Goal: Transaction & Acquisition: Purchase product/service

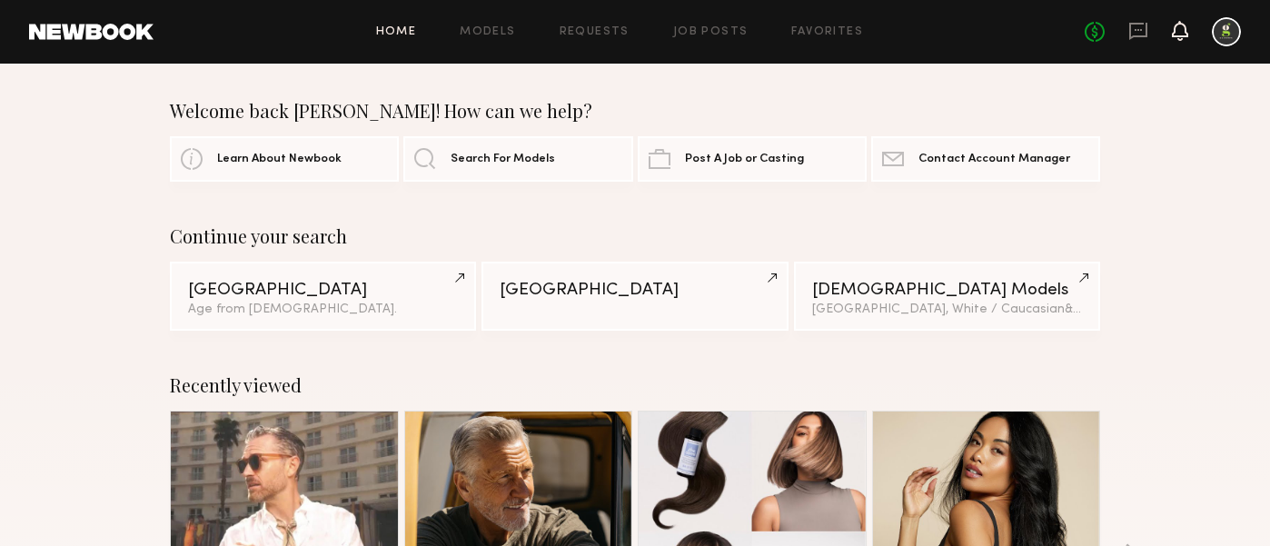
click at [1178, 35] on icon at bounding box center [1180, 30] width 15 height 13
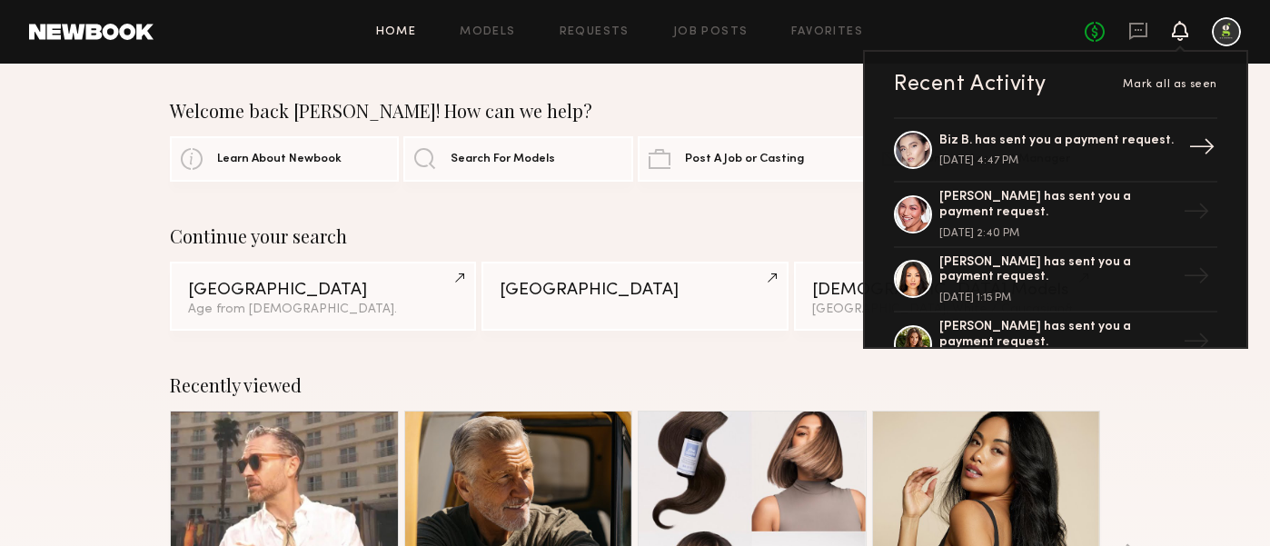
click at [1083, 145] on div "Biz B. has sent you a payment request." at bounding box center [1057, 141] width 236 height 15
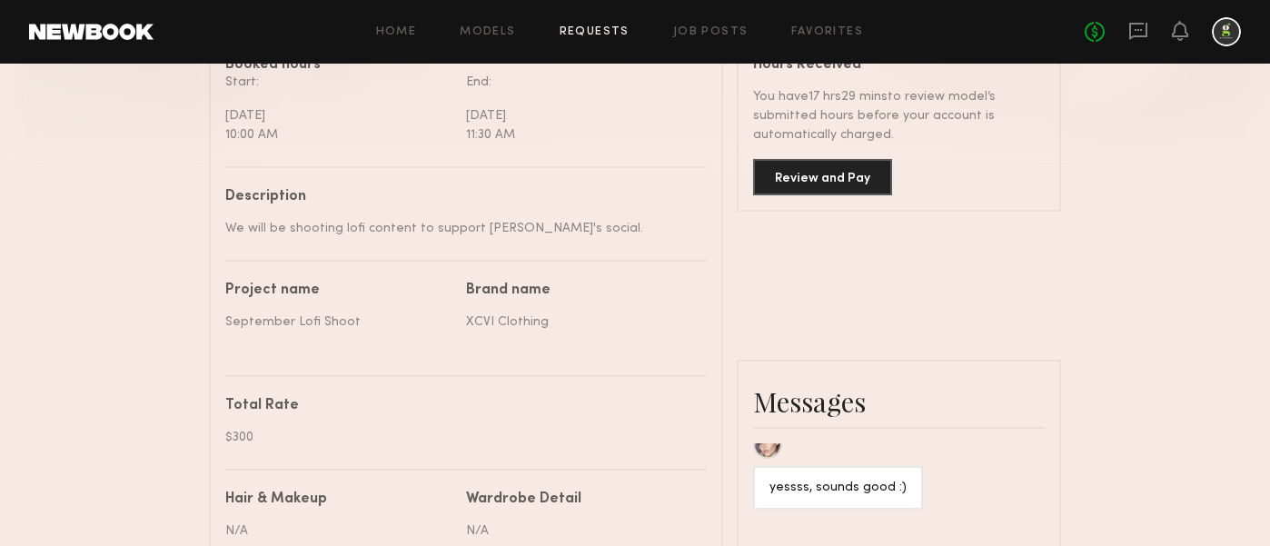
scroll to position [498, 0]
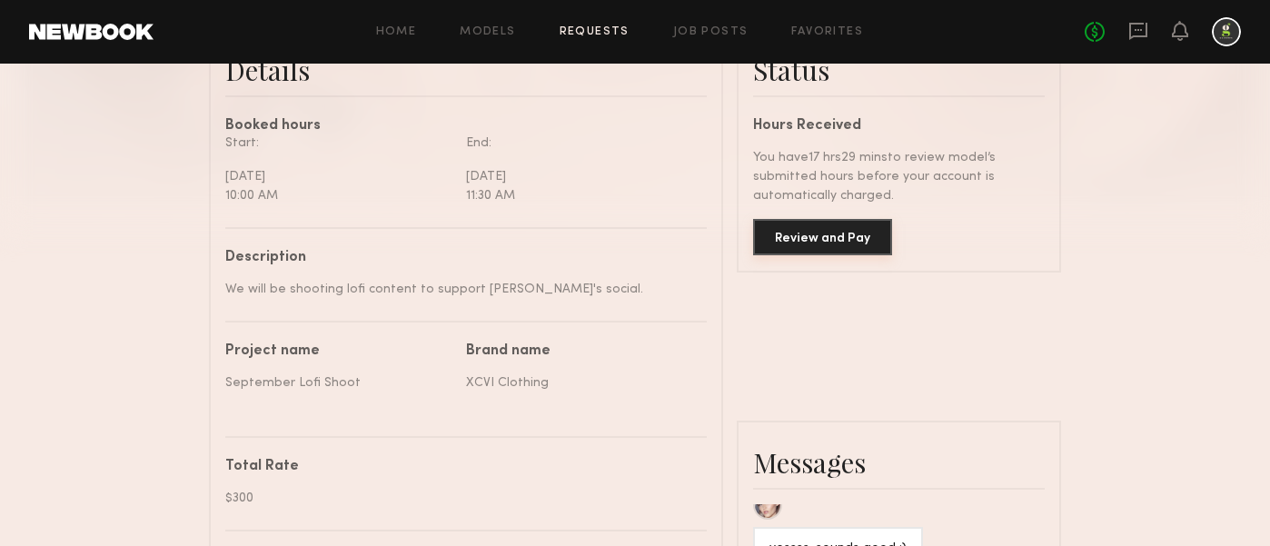
click at [808, 236] on button "Review and Pay" at bounding box center [822, 237] width 139 height 36
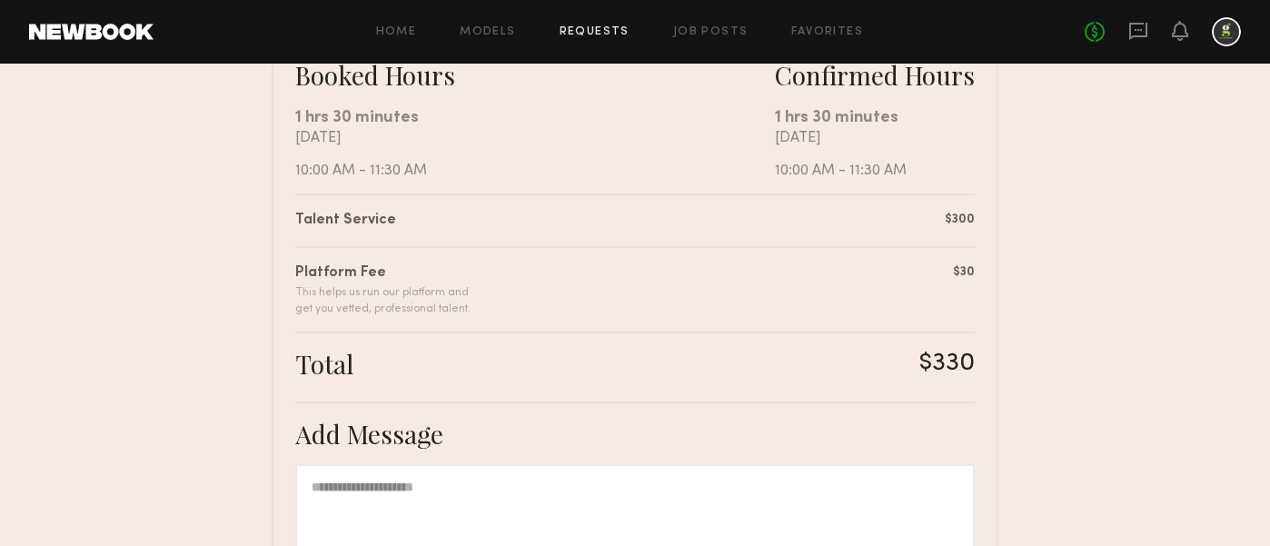
scroll to position [615, 0]
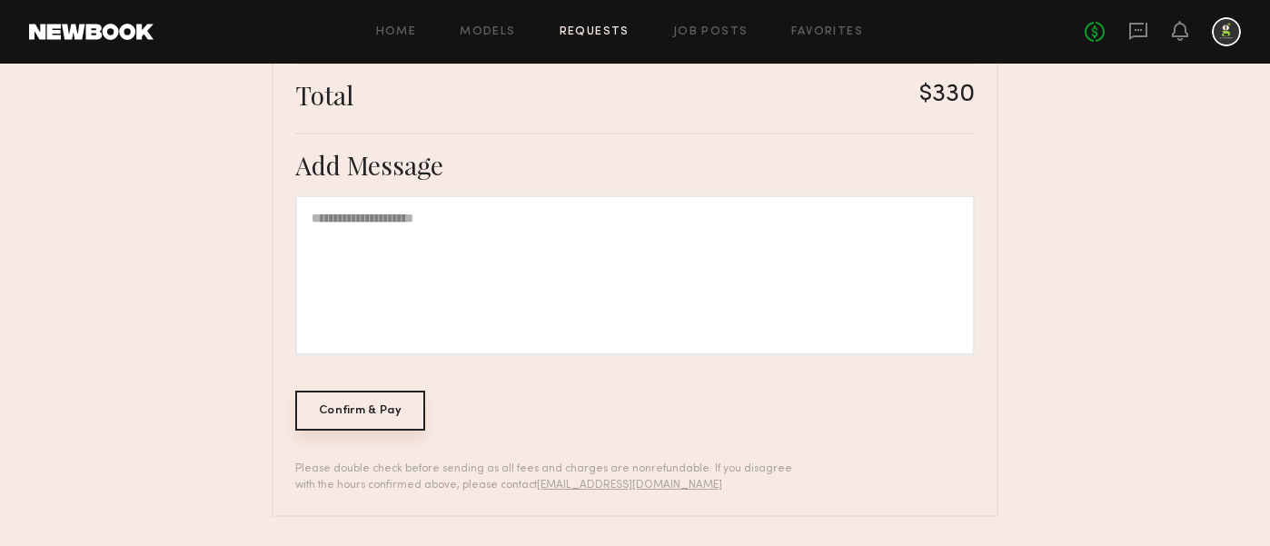
click at [367, 402] on div "Confirm & Pay" at bounding box center [360, 411] width 130 height 40
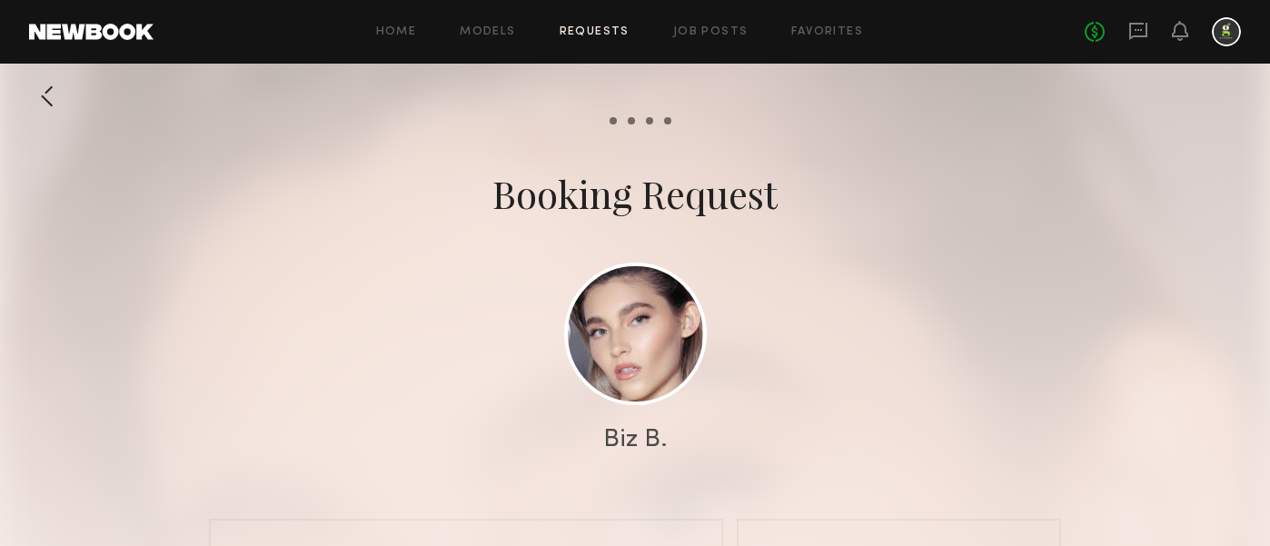
scroll to position [1302, 0]
click at [1190, 25] on div "No fees up to $5,000" at bounding box center [1163, 31] width 156 height 29
click at [1187, 36] on icon at bounding box center [1180, 30] width 15 height 13
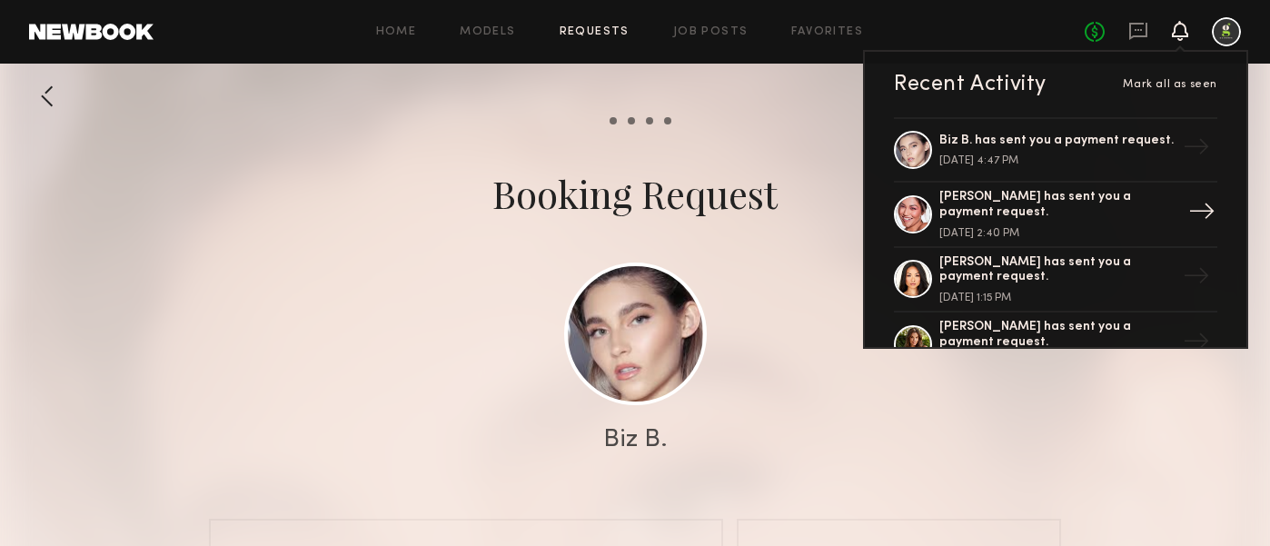
click at [1087, 200] on div "[PERSON_NAME] has sent you a payment request." at bounding box center [1057, 205] width 236 height 31
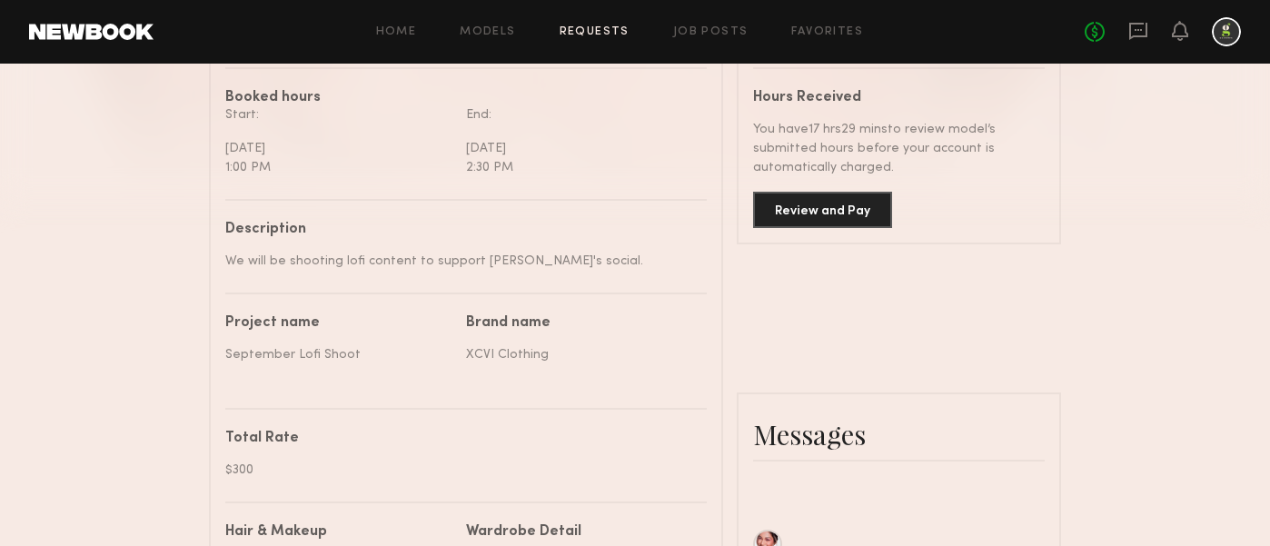
scroll to position [449, 0]
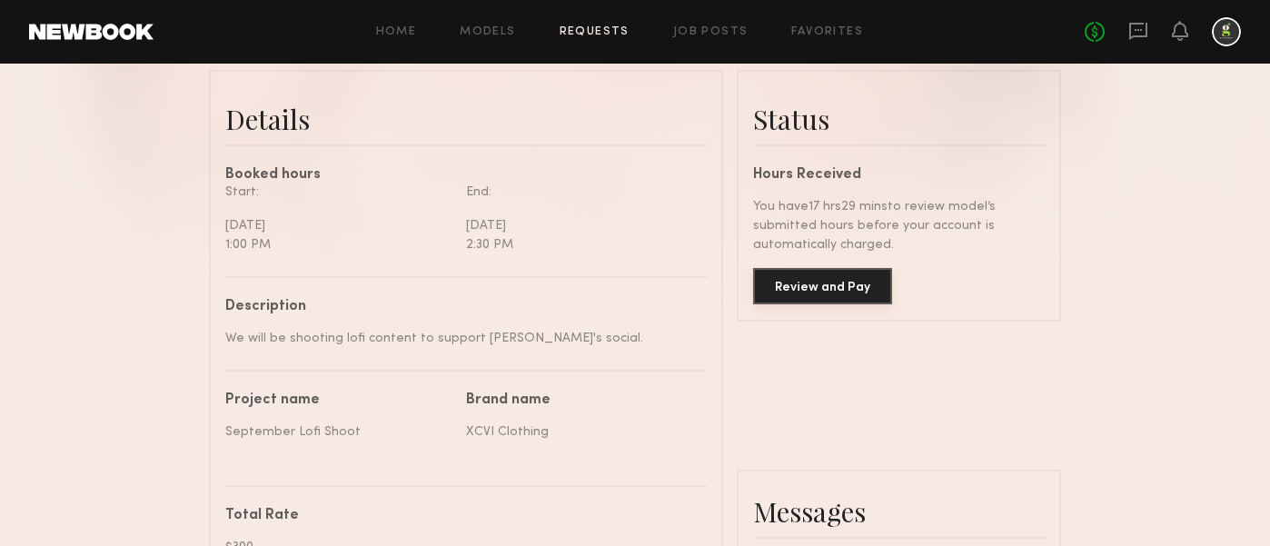
click at [809, 278] on button "Review and Pay" at bounding box center [822, 286] width 139 height 36
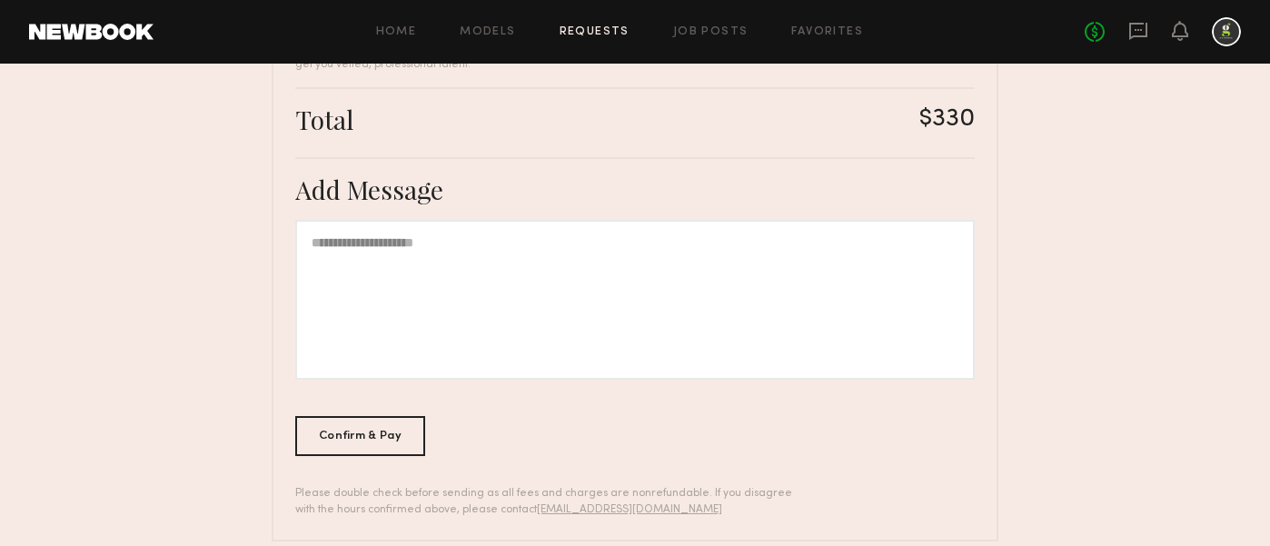
scroll to position [615, 0]
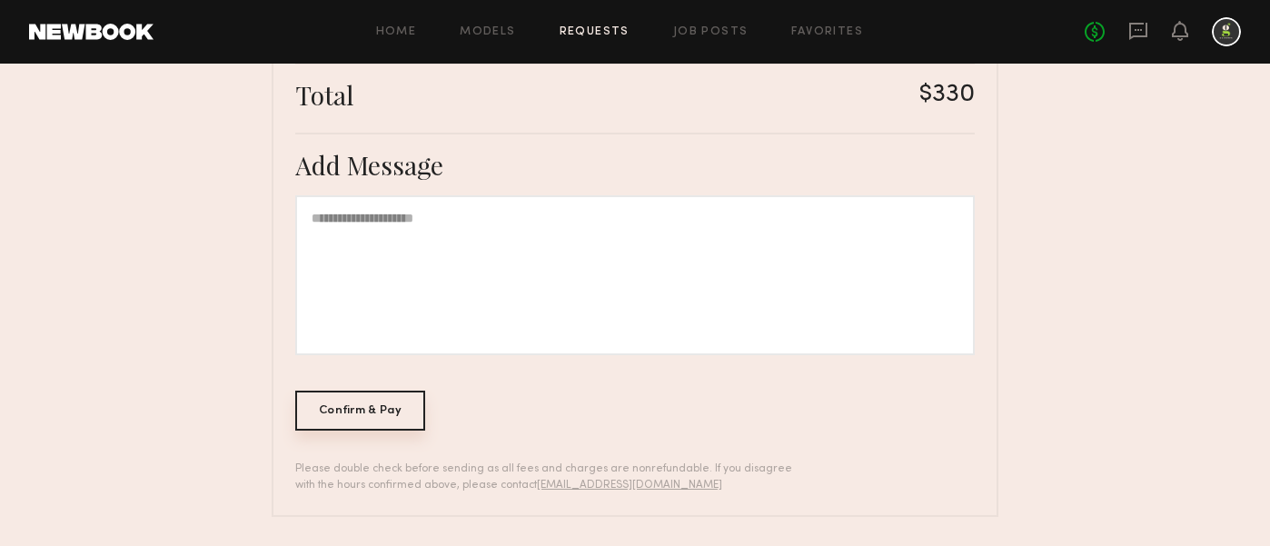
click at [318, 415] on div "Confirm & Pay" at bounding box center [360, 411] width 130 height 40
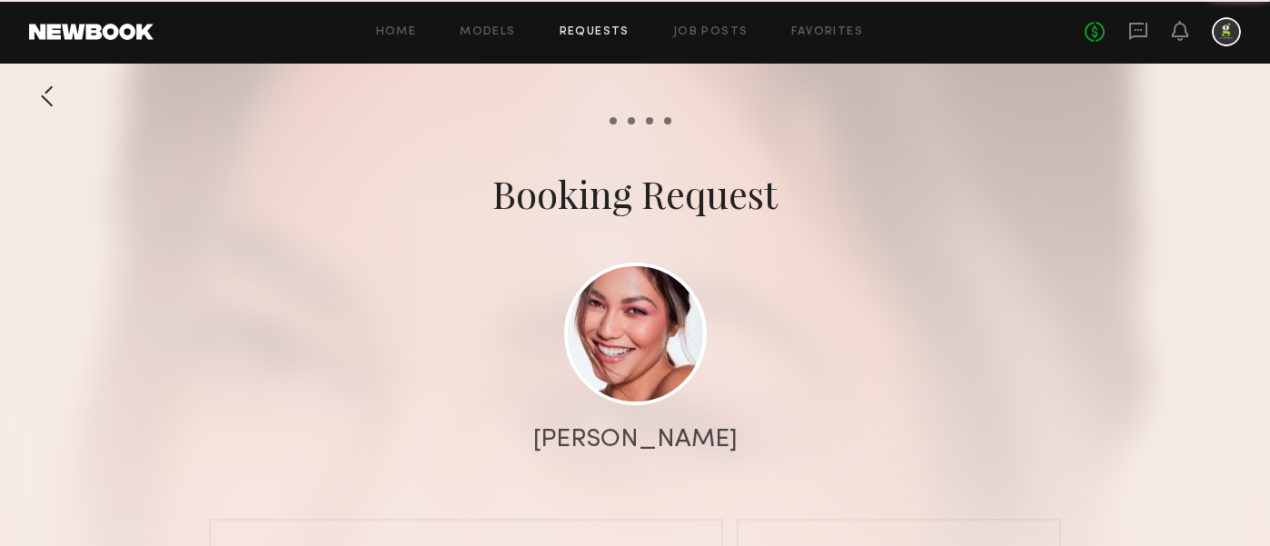
scroll to position [1624, 0]
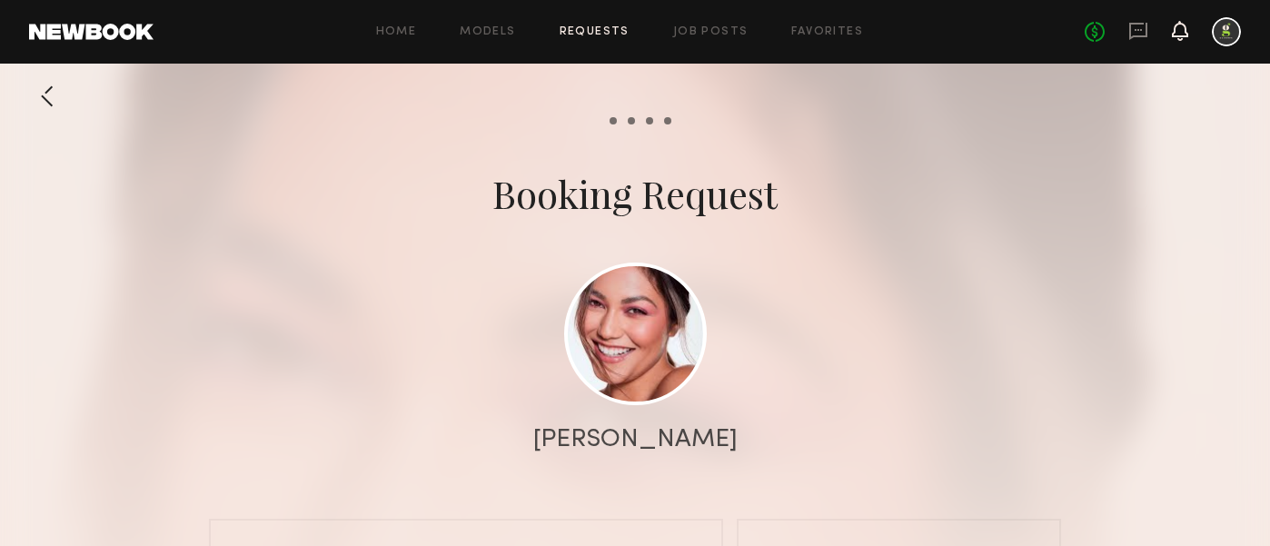
click at [1175, 35] on icon at bounding box center [1180, 30] width 15 height 13
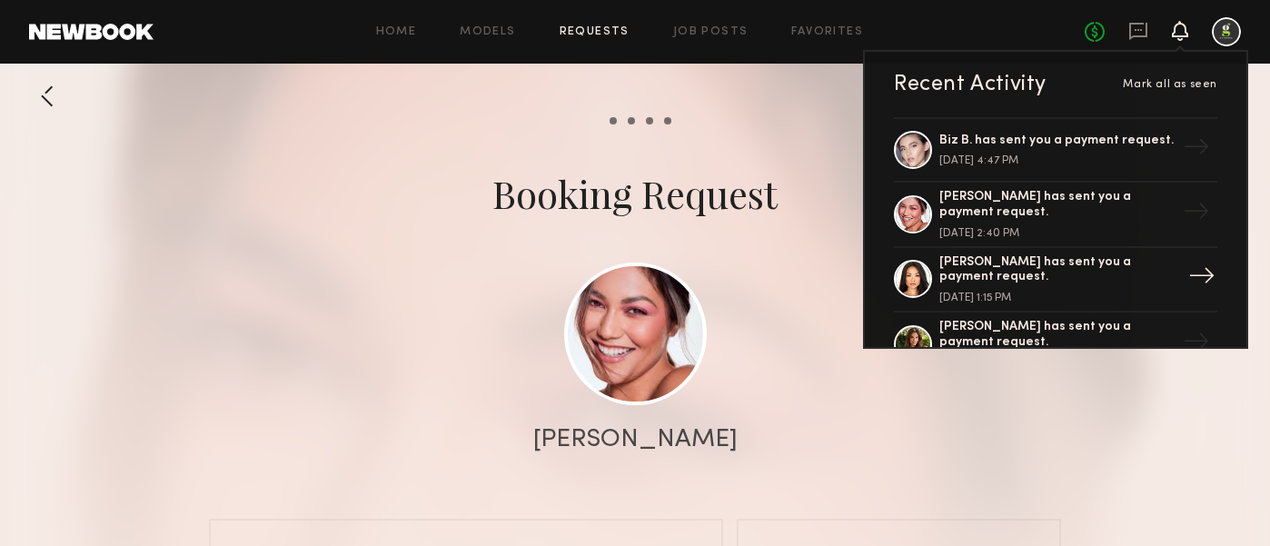
click at [1095, 264] on div "[PERSON_NAME] has sent you a payment request." at bounding box center [1057, 270] width 236 height 31
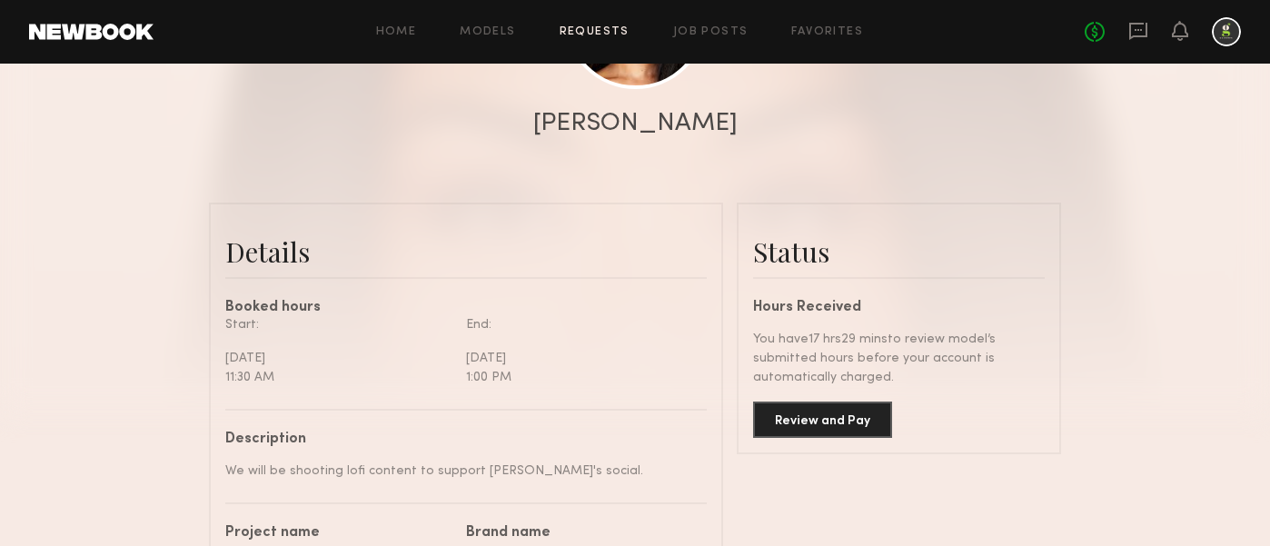
scroll to position [553, 0]
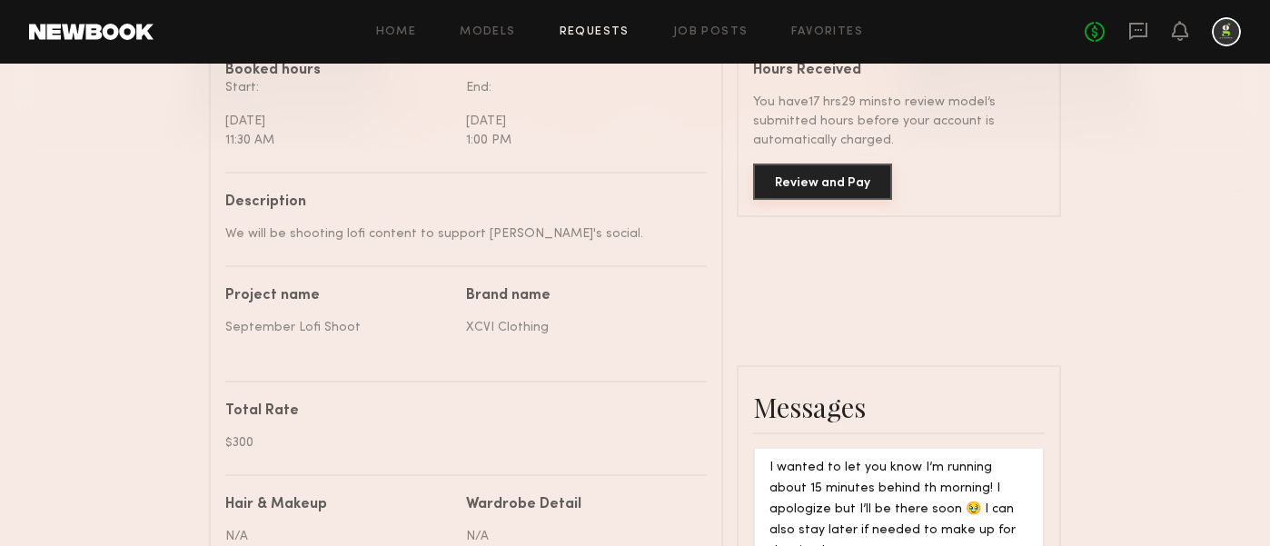
click at [839, 182] on button "Review and Pay" at bounding box center [822, 182] width 139 height 36
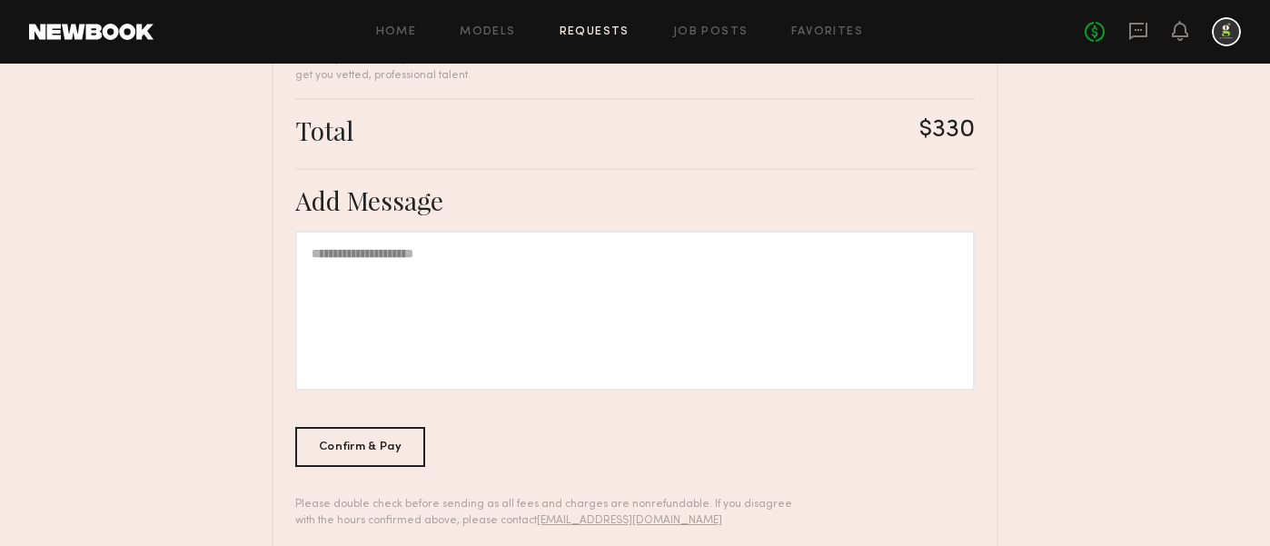
scroll to position [615, 0]
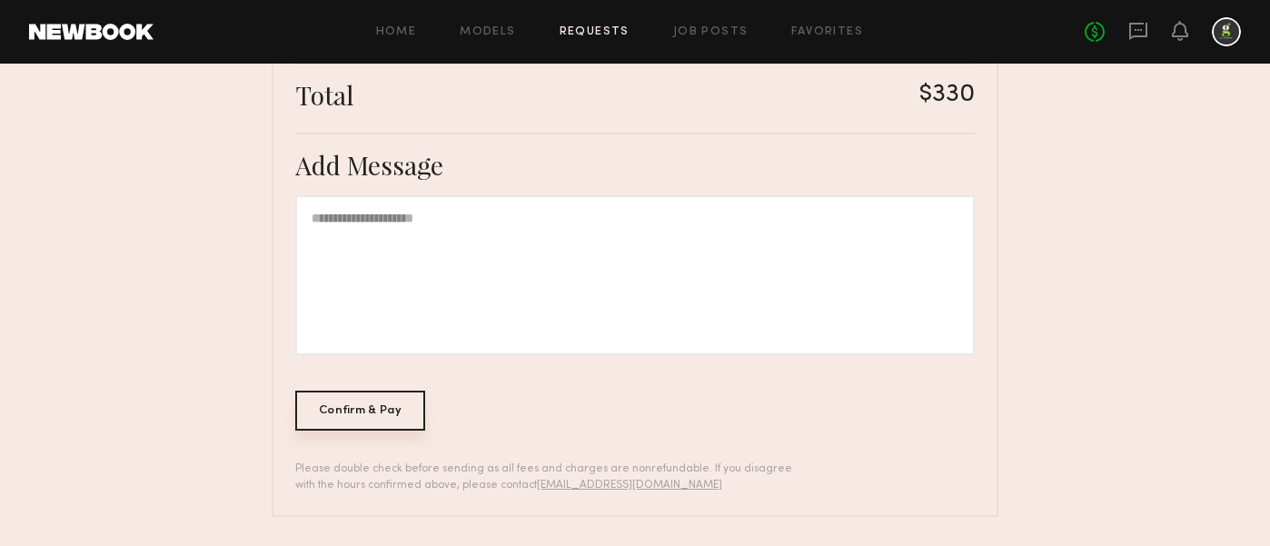
click at [382, 406] on div "Confirm & Pay" at bounding box center [360, 411] width 130 height 40
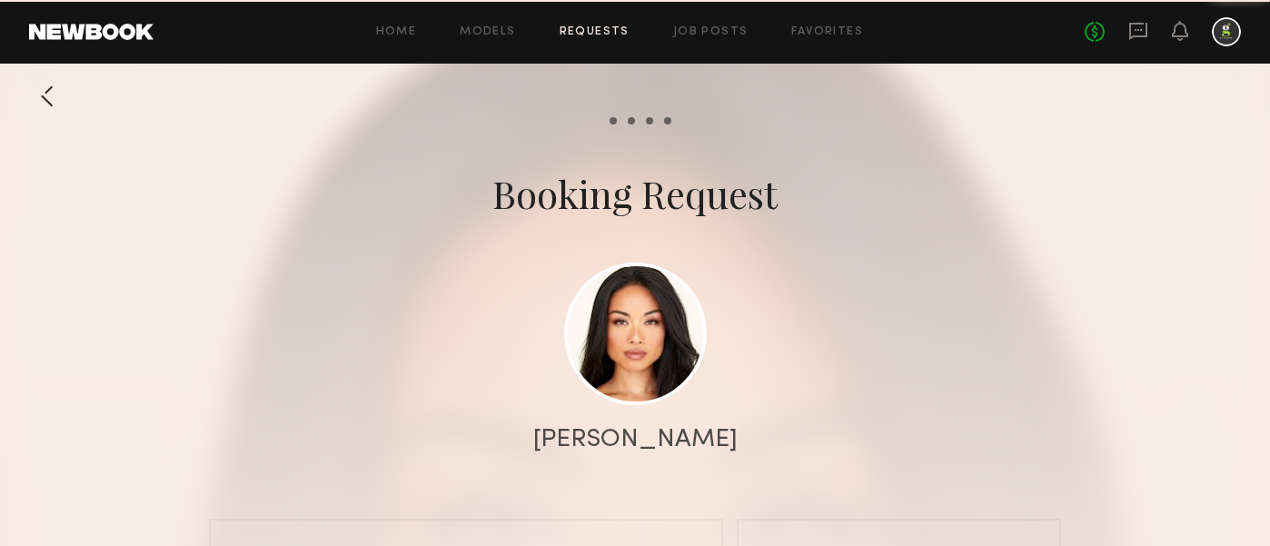
scroll to position [1775, 0]
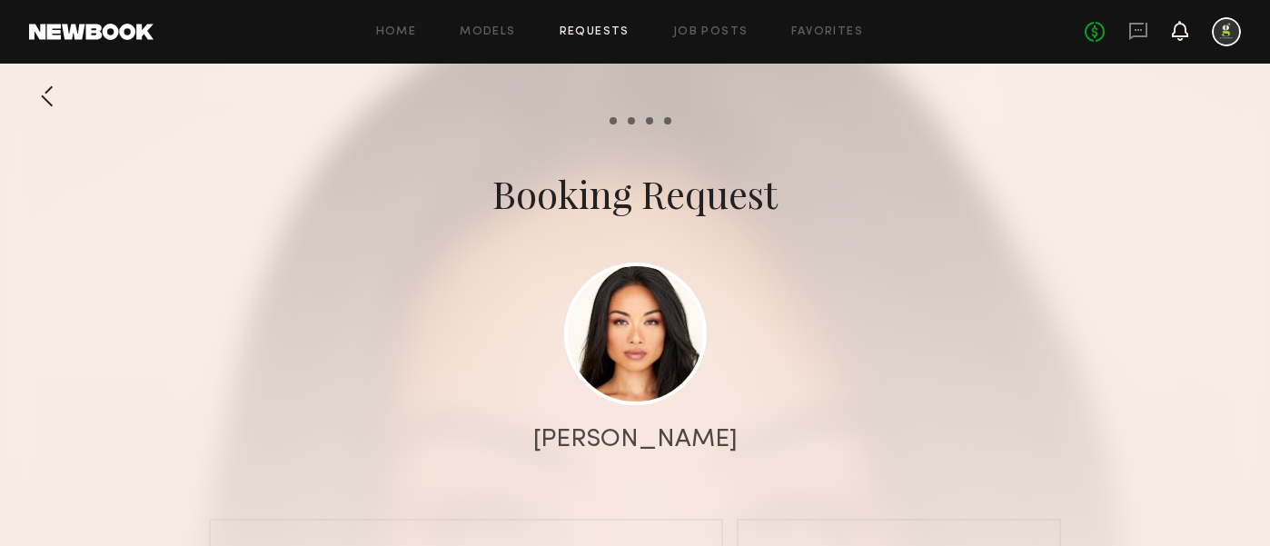
click at [1178, 35] on icon at bounding box center [1180, 30] width 15 height 13
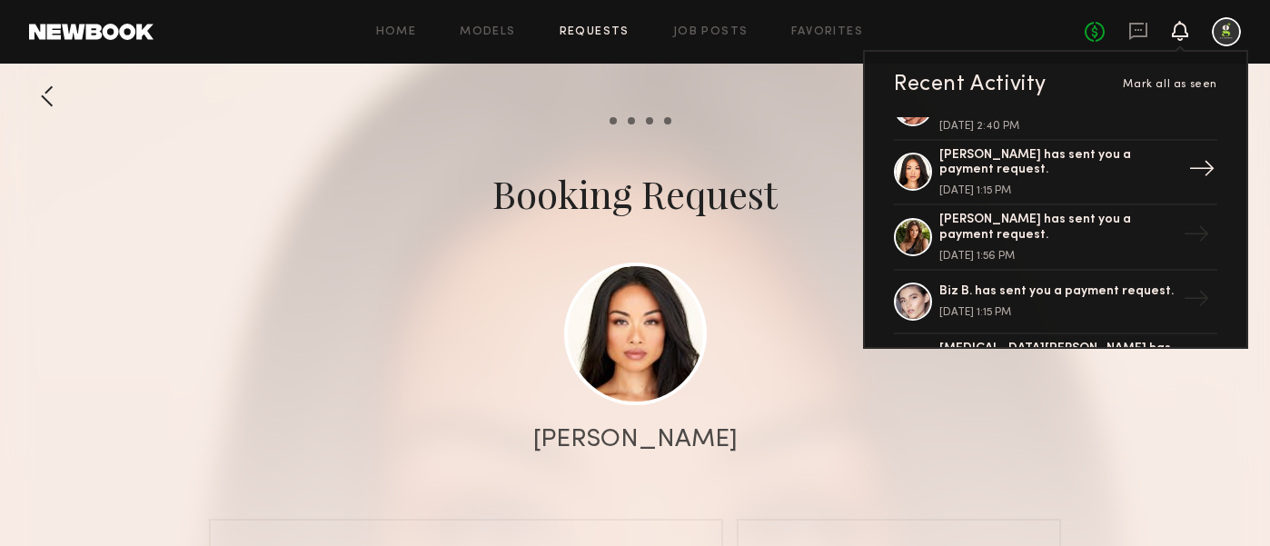
scroll to position [137, 0]
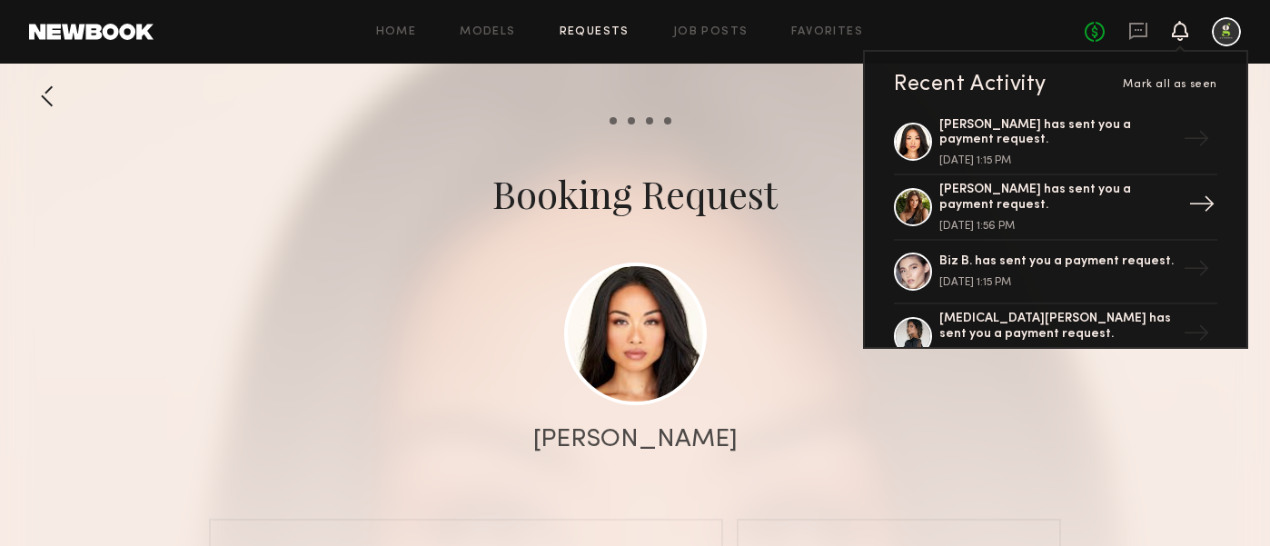
click at [1075, 197] on div "[PERSON_NAME] has sent you a payment request." at bounding box center [1057, 198] width 236 height 31
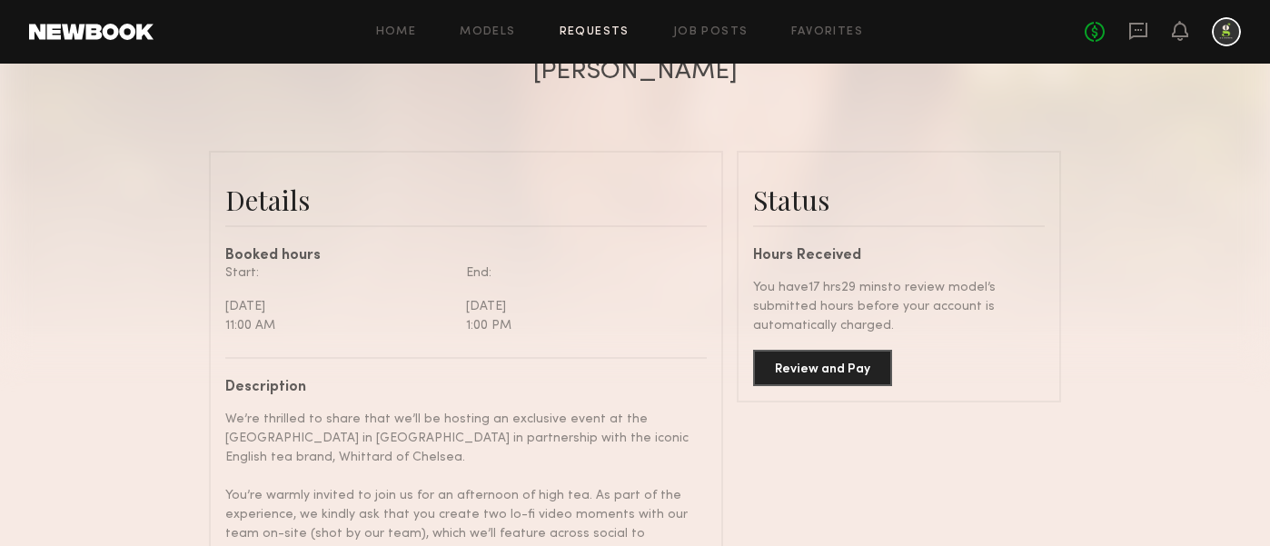
scroll to position [374, 0]
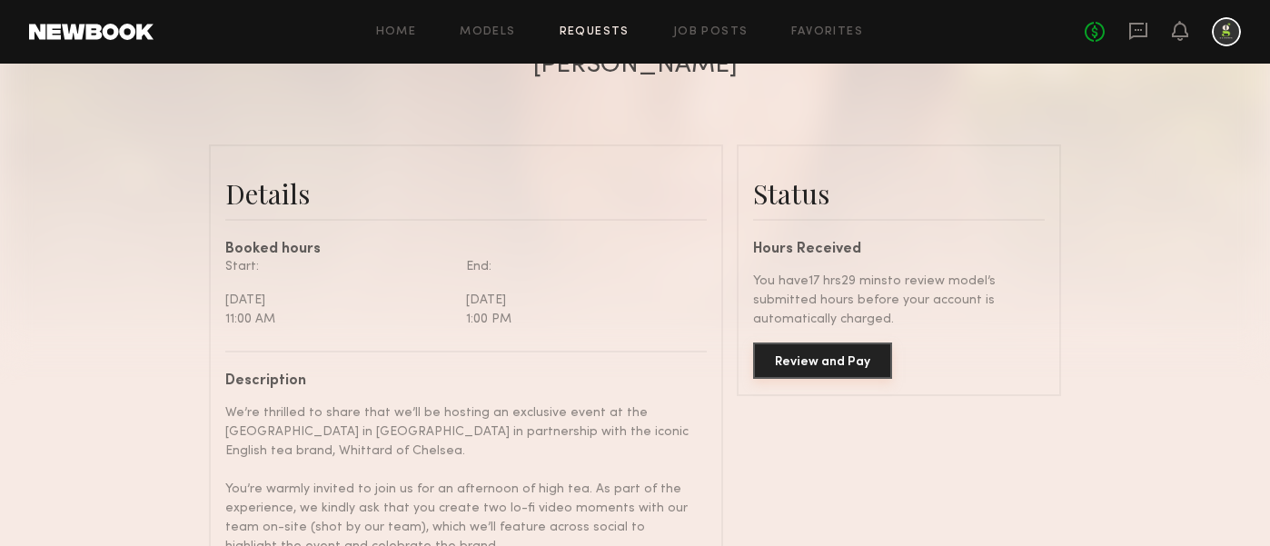
click at [850, 360] on button "Review and Pay" at bounding box center [822, 361] width 139 height 36
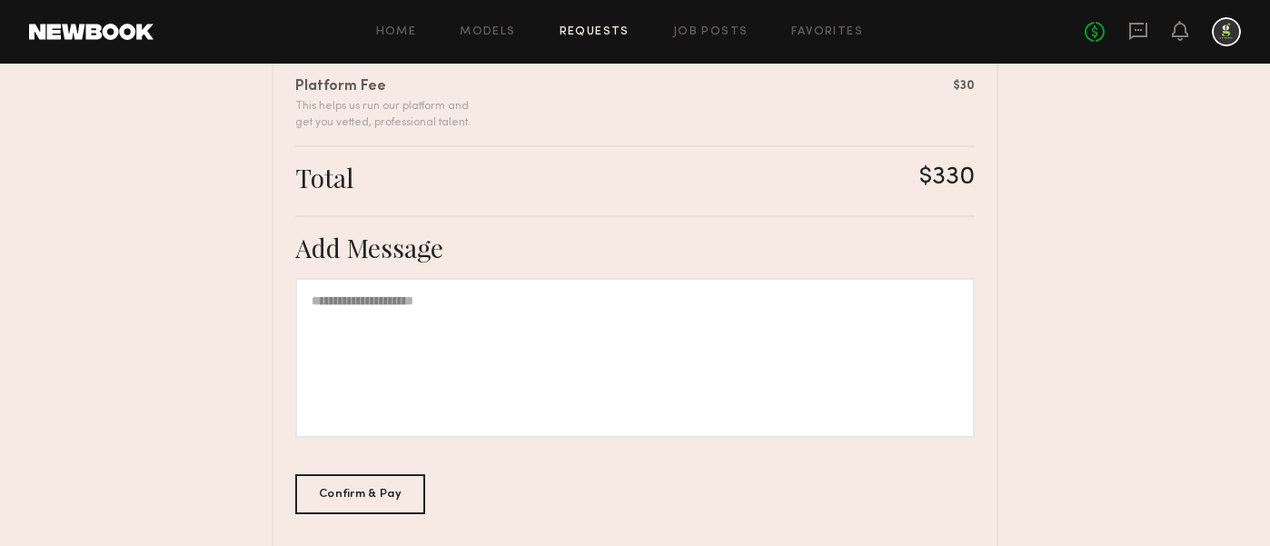
scroll to position [615, 0]
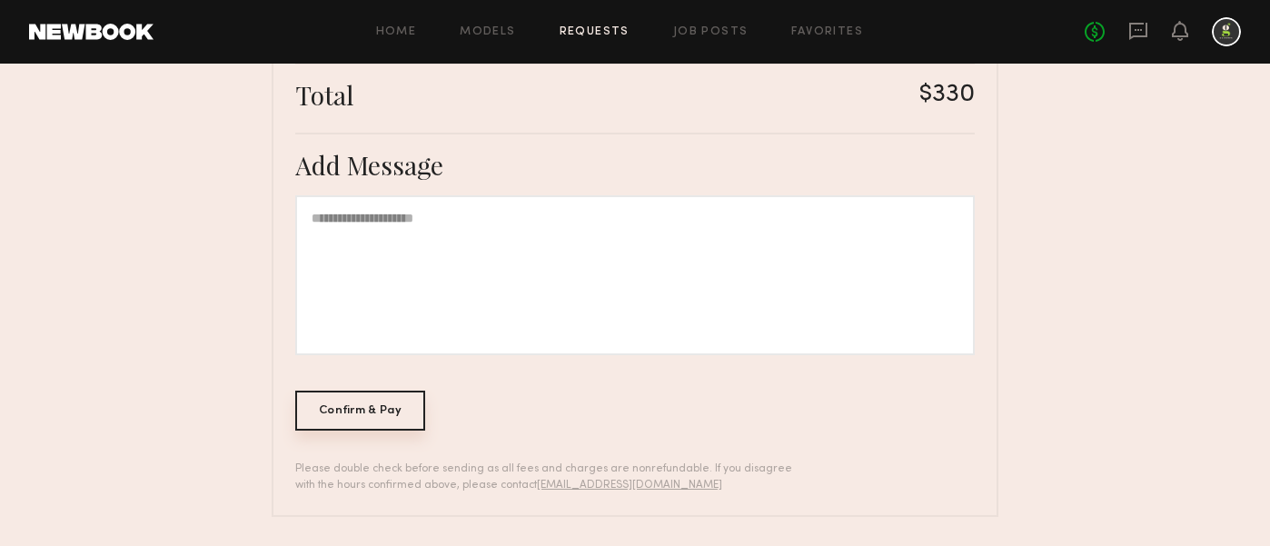
click at [392, 422] on div "Confirm & Pay" at bounding box center [360, 411] width 130 height 40
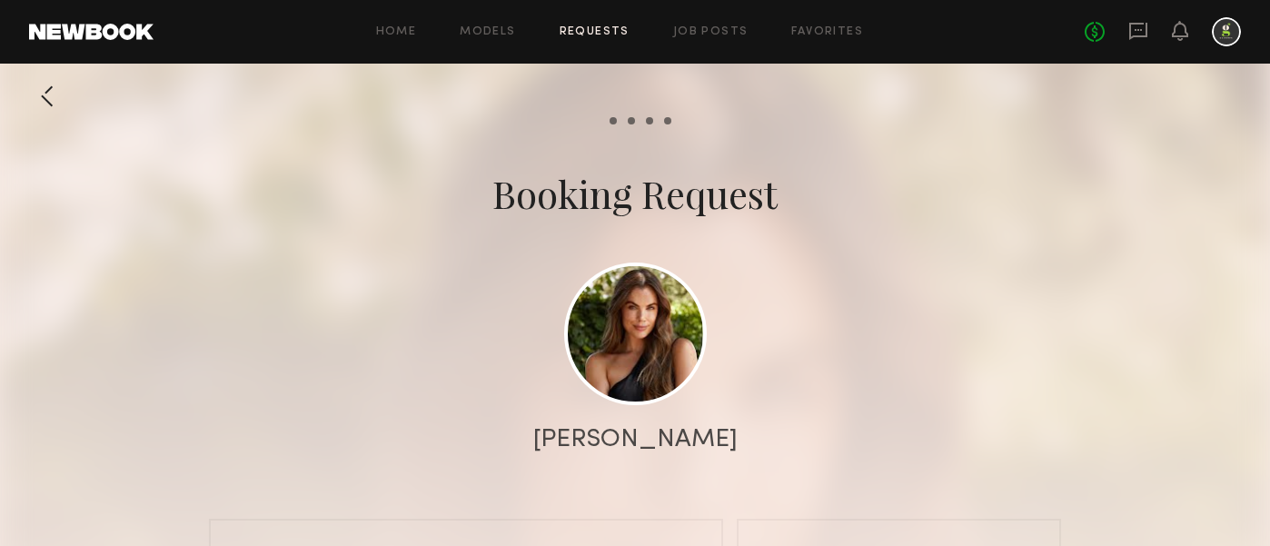
scroll to position [1925, 0]
click at [1177, 46] on header "Home Models Requests Job Posts Favorites Sign Out No fees up to $5,000" at bounding box center [635, 32] width 1270 height 64
click at [1177, 36] on icon at bounding box center [1180, 30] width 15 height 13
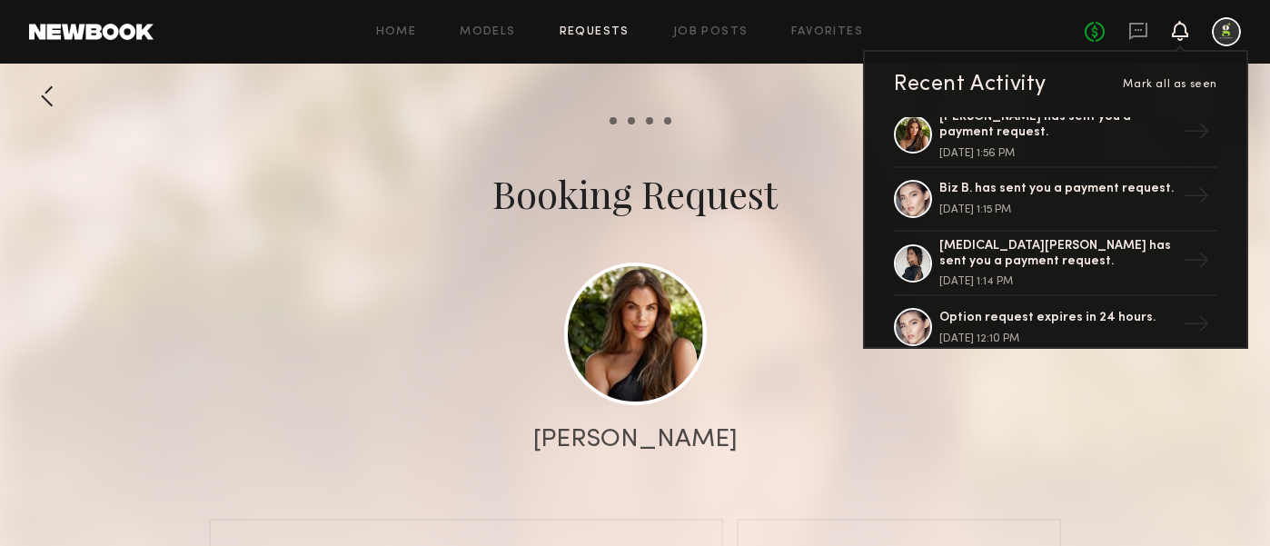
scroll to position [213, 0]
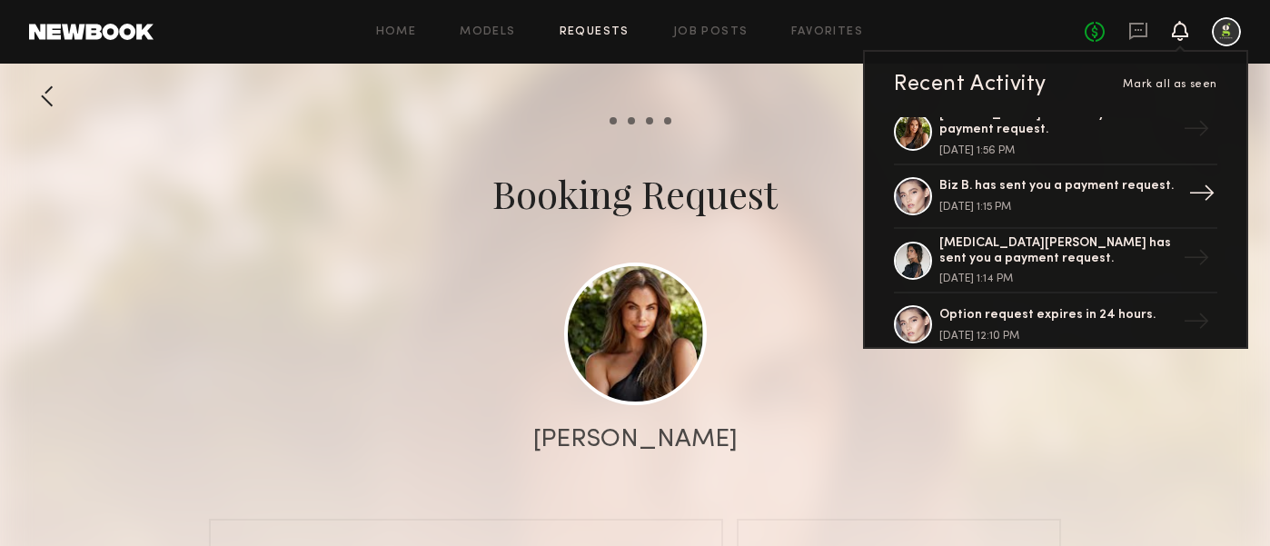
click at [1090, 206] on div "[DATE] 1:15 PM" at bounding box center [1057, 207] width 236 height 11
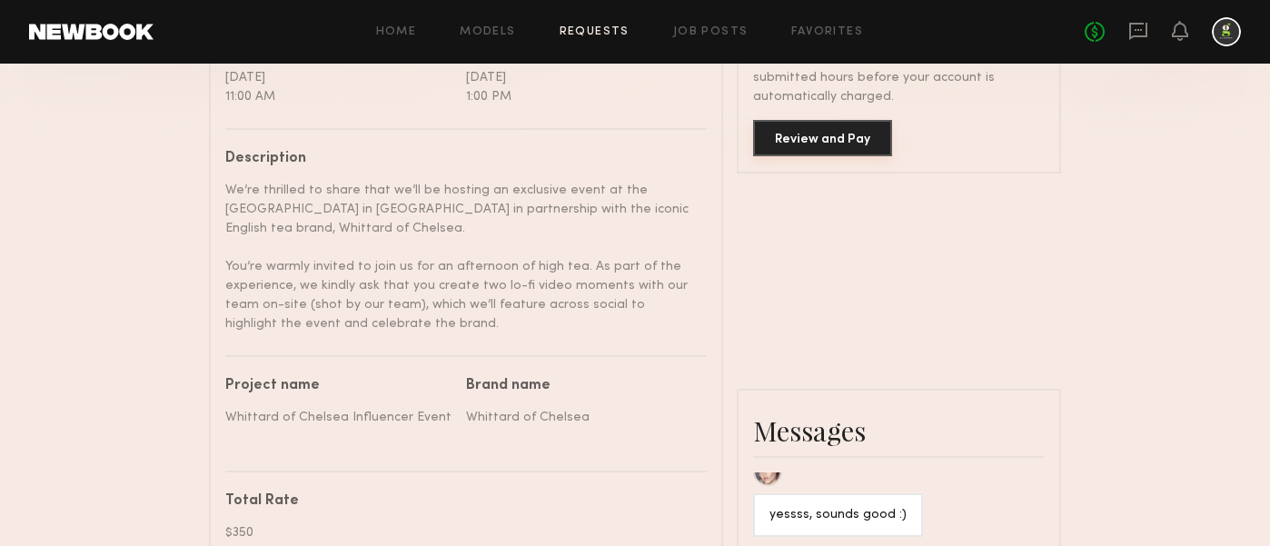
click at [834, 144] on button "Review and Pay" at bounding box center [822, 138] width 139 height 36
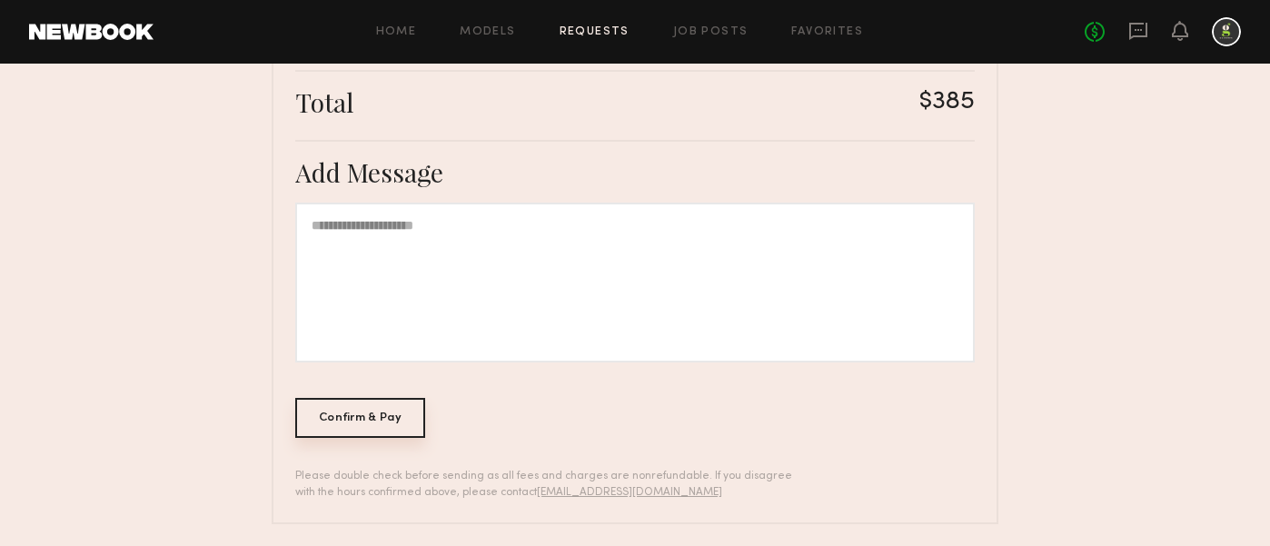
click at [390, 414] on div "Confirm & Pay" at bounding box center [360, 418] width 130 height 40
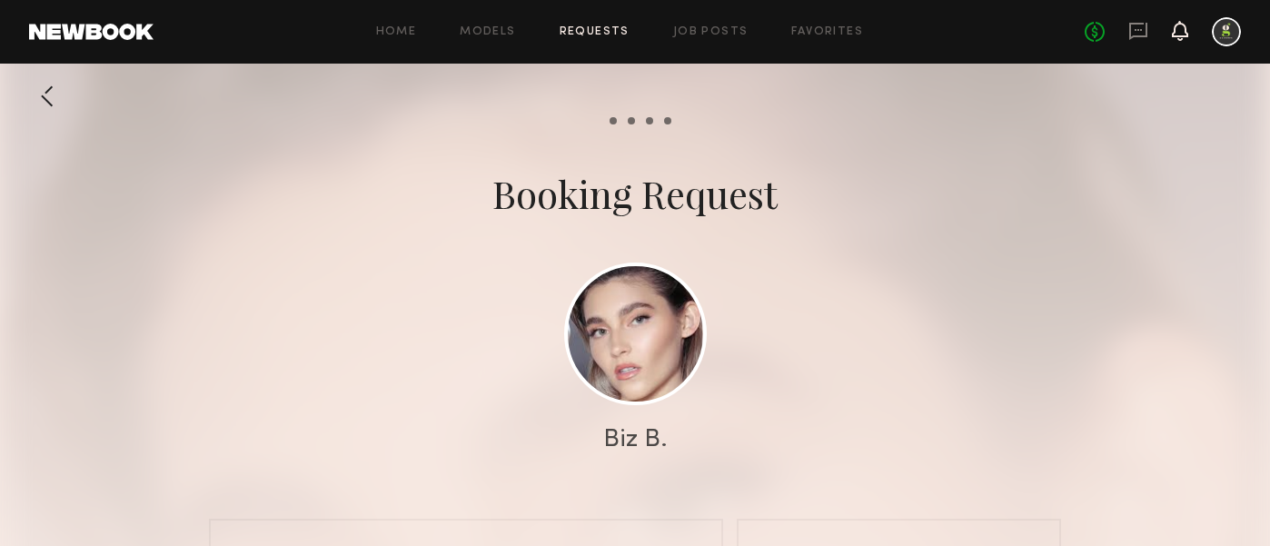
click at [1177, 37] on icon at bounding box center [1180, 31] width 16 height 20
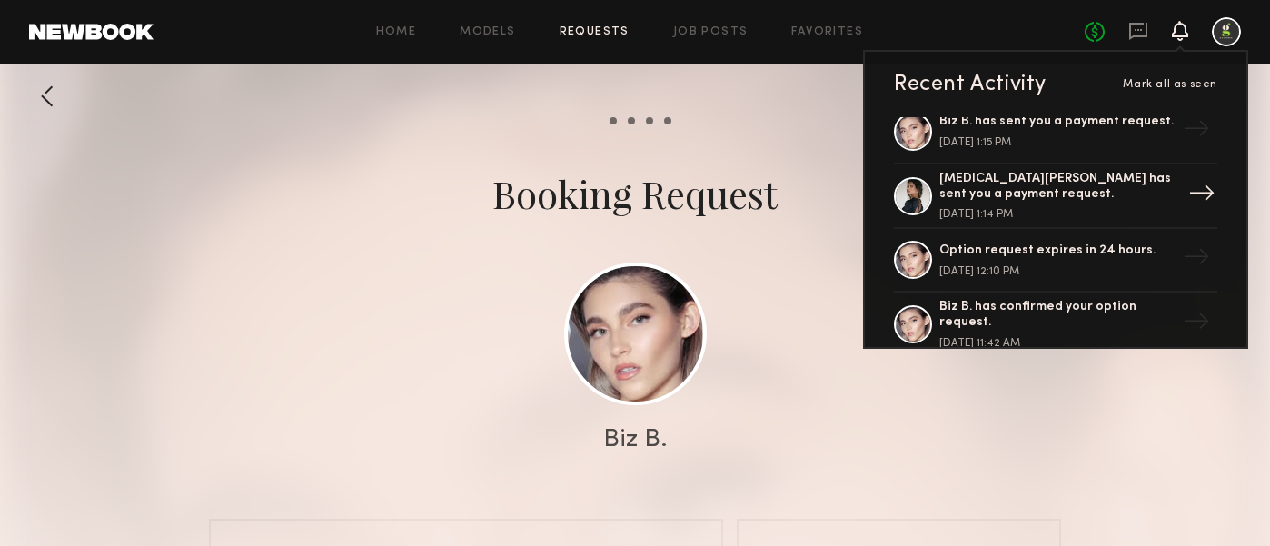
click at [1128, 167] on link "[MEDICAL_DATA][PERSON_NAME] has sent you a payment request. [DATE] 1:14 PM →" at bounding box center [1055, 196] width 323 height 65
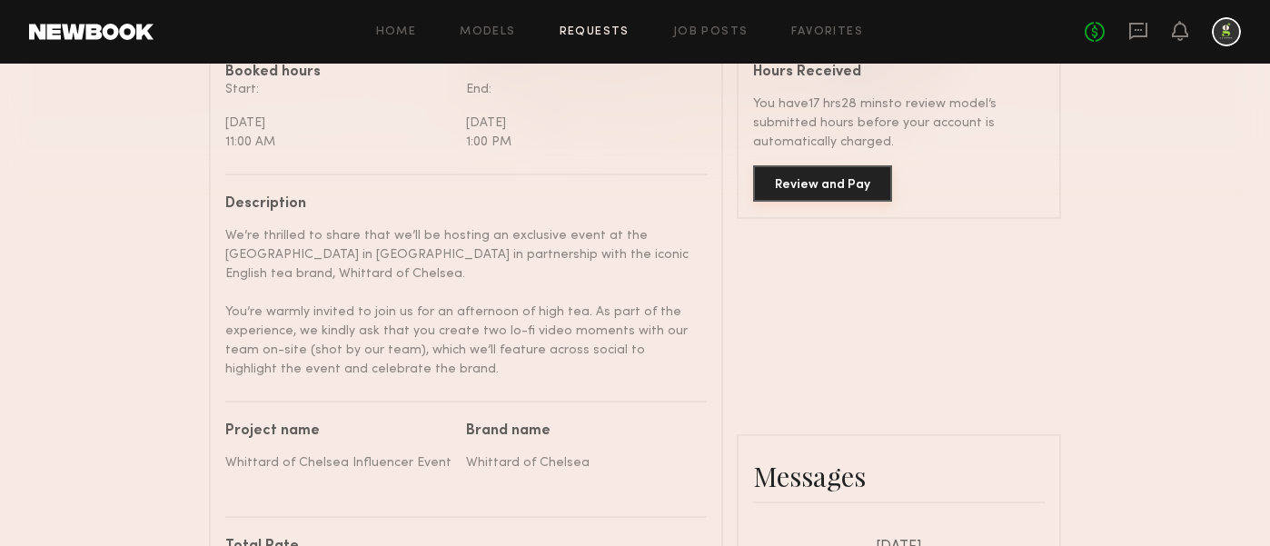
click at [838, 193] on button "Review and Pay" at bounding box center [822, 183] width 139 height 36
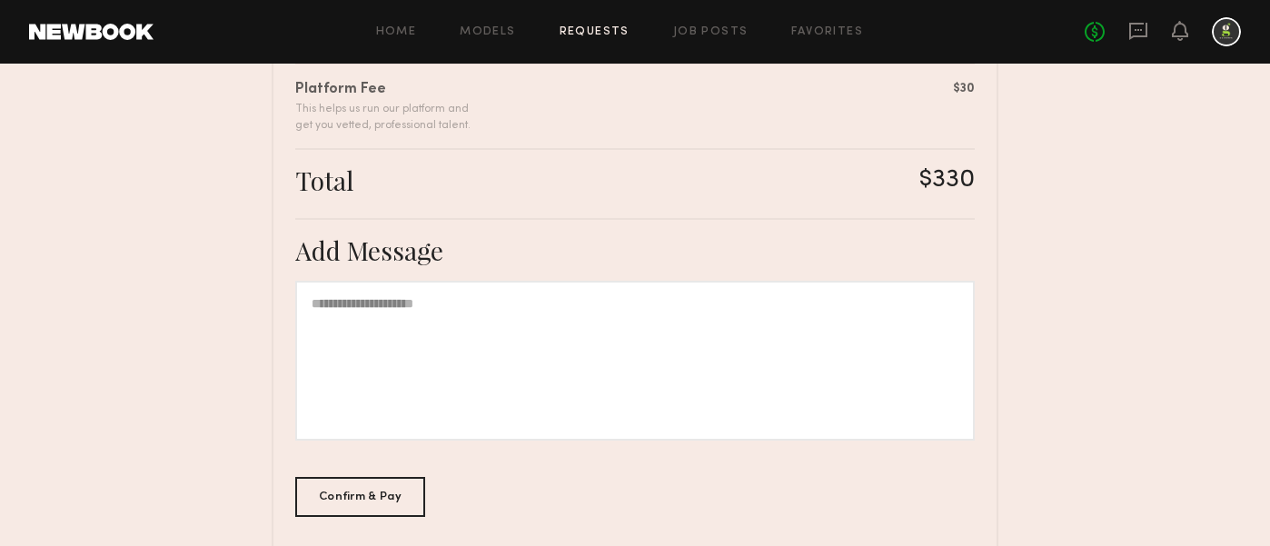
click at [389, 472] on div "Summary [MEDICAL_DATA][PERSON_NAME] has submitted the following invoice. If you…" at bounding box center [635, 135] width 727 height 936
click at [389, 499] on div "Confirm & Pay" at bounding box center [360, 496] width 130 height 40
